Goal: Task Accomplishment & Management: Manage account settings

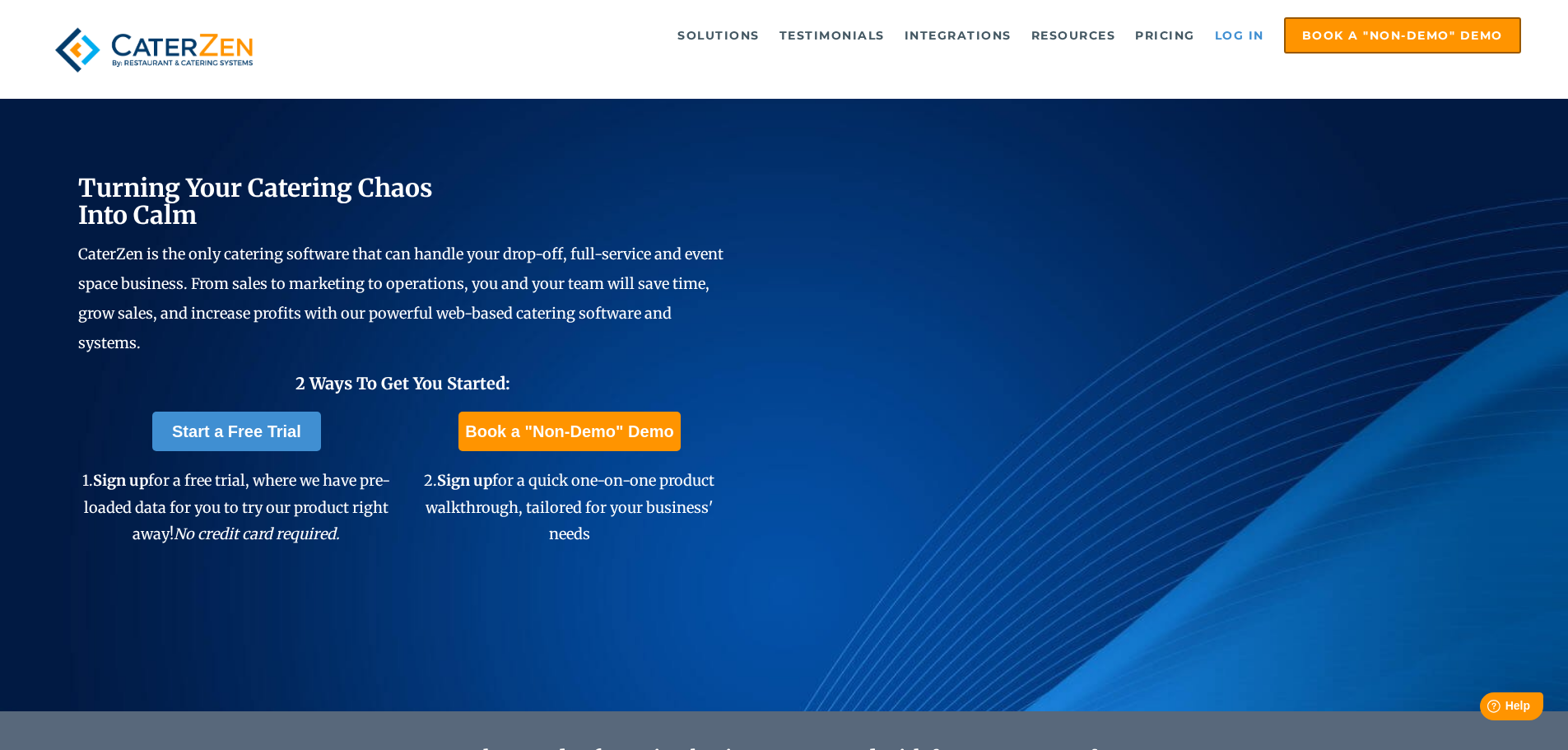
click at [1235, 32] on link "Log in" at bounding box center [1239, 35] width 66 height 33
click at [1251, 36] on link "Log in" at bounding box center [1239, 35] width 66 height 33
click at [1247, 41] on link "Log in" at bounding box center [1239, 35] width 66 height 33
click at [1229, 37] on link "Log in" at bounding box center [1239, 35] width 66 height 33
